Goal: Navigation & Orientation: Find specific page/section

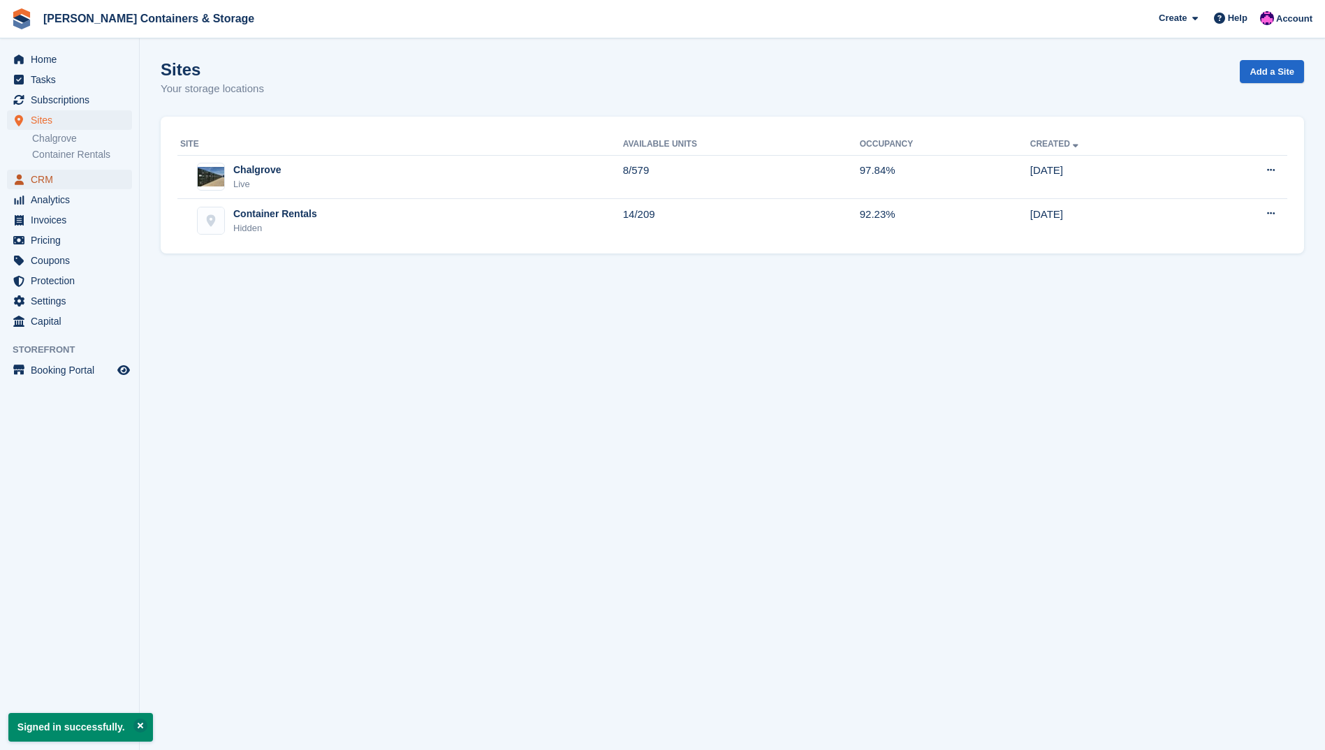
click at [95, 180] on span "CRM" at bounding box center [73, 180] width 84 height 20
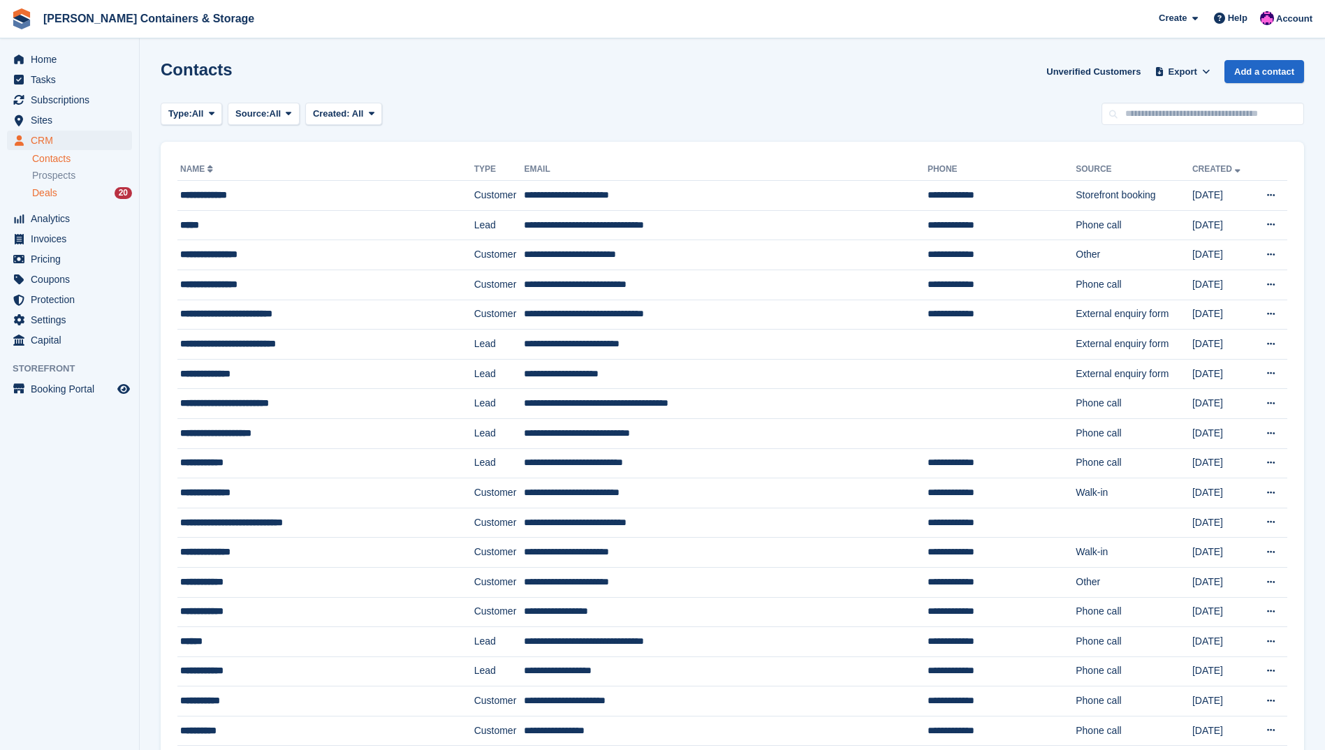
click at [93, 198] on div "Deals 20" at bounding box center [82, 193] width 100 height 13
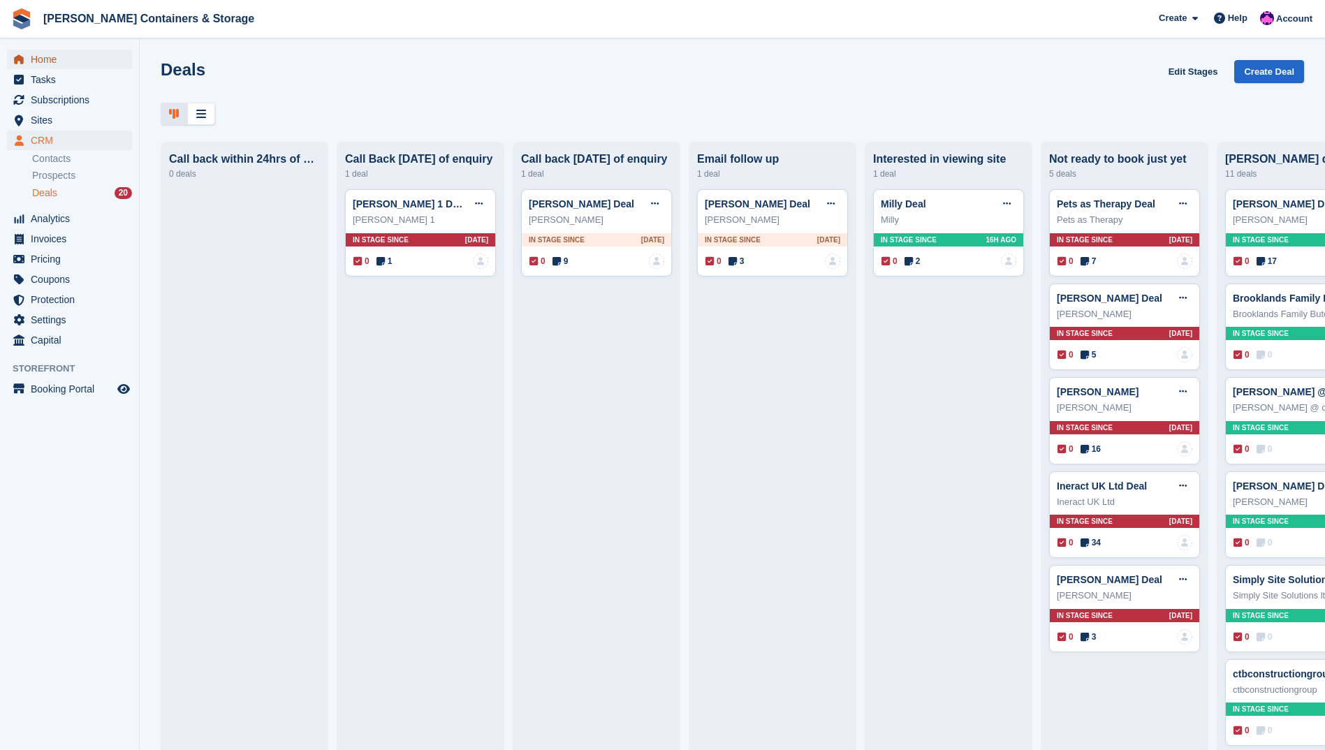
click at [88, 56] on span "Home" at bounding box center [73, 60] width 84 height 20
